Goal: Task Accomplishment & Management: Use online tool/utility

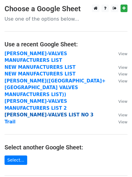
click at [46, 112] on strong "[PERSON_NAME]-VALVES LIST NO 3" at bounding box center [49, 114] width 89 height 5
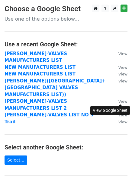
click at [124, 113] on small "View" at bounding box center [123, 115] width 9 height 5
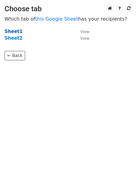
click at [15, 31] on strong "Sheet1" at bounding box center [14, 31] width 18 height 5
